Goal: Find contact information: Find contact information

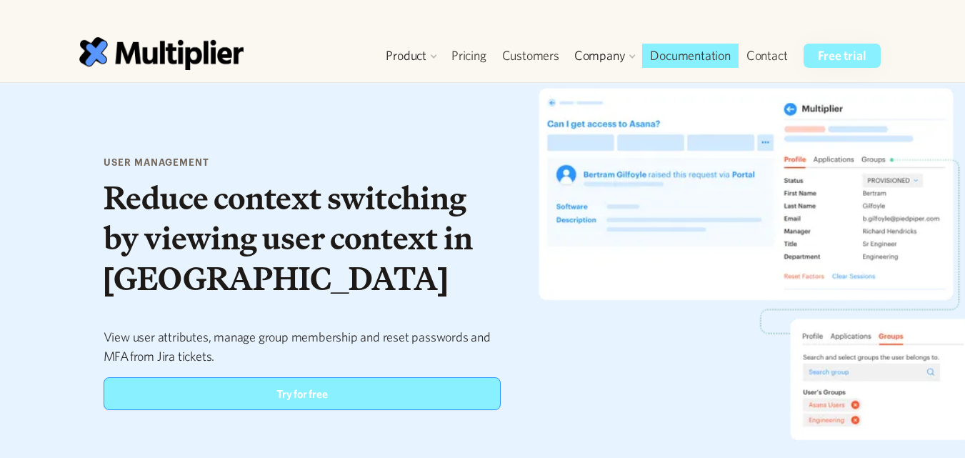
click at [412, 99] on div "user management Reduce context switching by viewing user context in Jira View u…" at bounding box center [482, 283] width 965 height 400
click at [762, 50] on link "Contact" at bounding box center [767, 56] width 57 height 24
